Goal: Find specific page/section: Find specific page/section

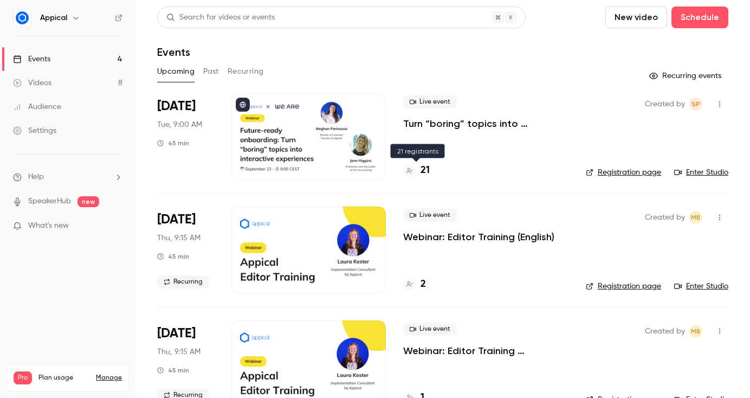
click at [425, 171] on h4 "21" at bounding box center [425, 170] width 9 height 15
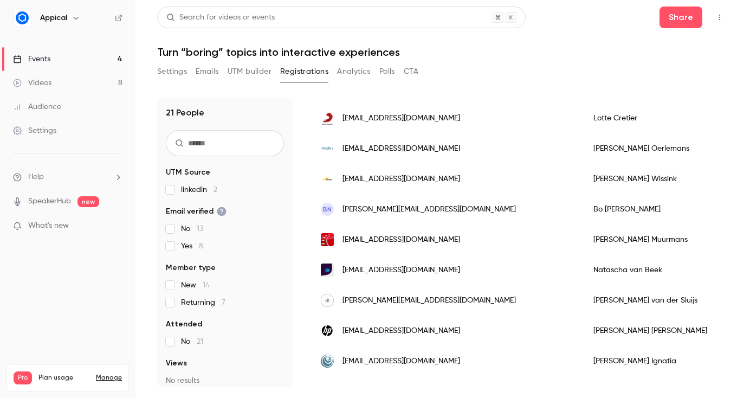
scroll to position [460, 0]
